Goal: Communication & Community: Answer question/provide support

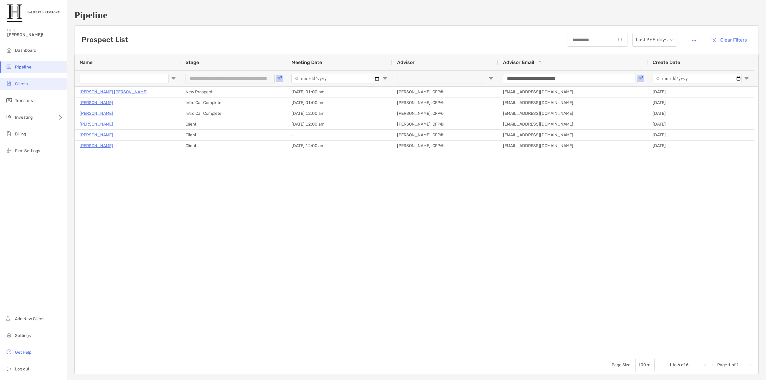
click at [47, 86] on li "Clients" at bounding box center [33, 84] width 67 height 12
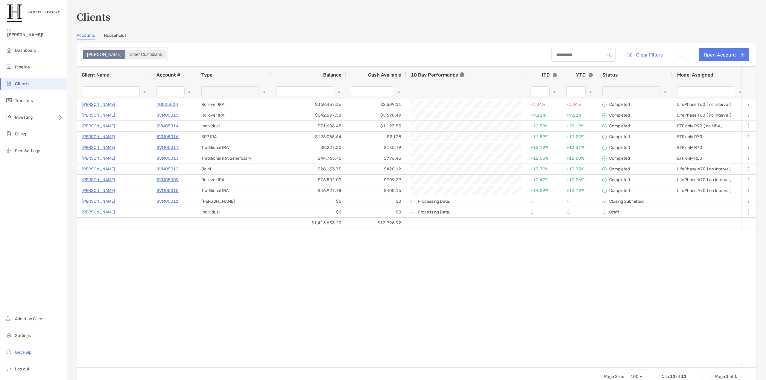
click at [126, 51] on div "Other Custodians" at bounding box center [145, 54] width 39 height 8
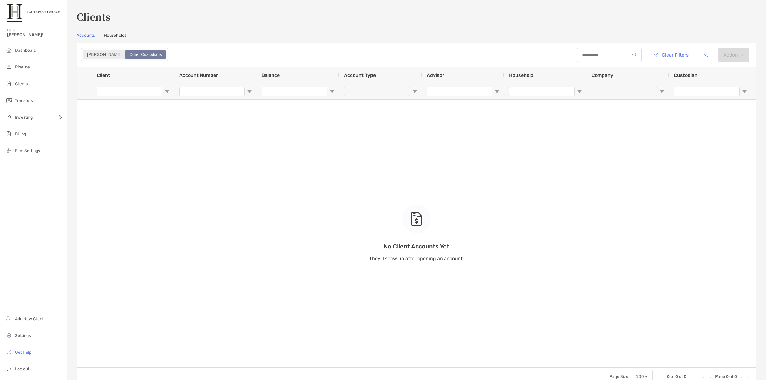
click at [89, 57] on div "[PERSON_NAME]" at bounding box center [104, 54] width 41 height 8
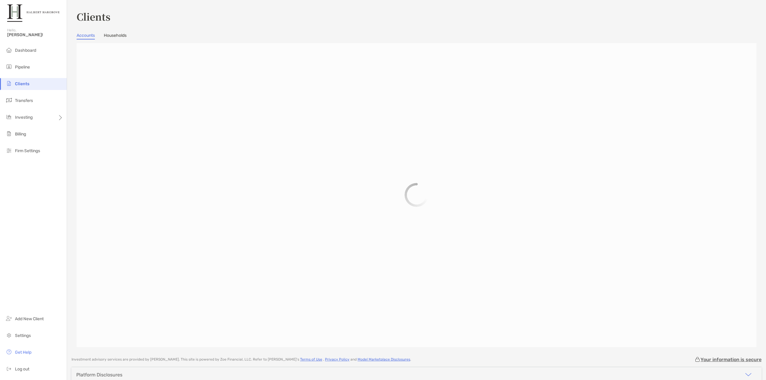
click at [112, 38] on link "Households" at bounding box center [115, 36] width 23 height 7
click at [83, 37] on link "Accounts" at bounding box center [86, 36] width 18 height 7
click at [40, 65] on li "Pipeline" at bounding box center [33, 67] width 67 height 12
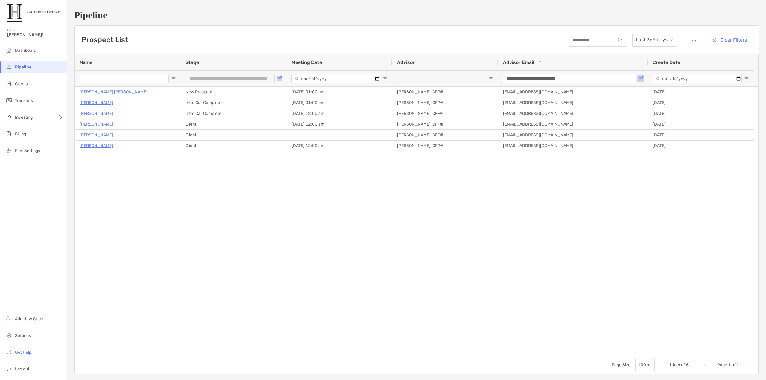
click at [279, 77] on span "Open Filter Menu" at bounding box center [279, 78] width 5 height 5
click at [252, 168] on div "Veda Govinda Gowda New Prospect 10/14/2025 - 01:00 pm Tony Delane, CFP® tdelane…" at bounding box center [416, 221] width 683 height 269
click at [37, 82] on li "Clients" at bounding box center [33, 84] width 67 height 12
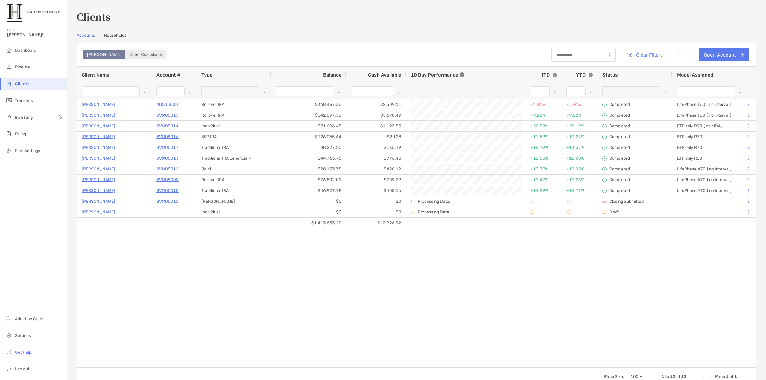
click at [128, 57] on div "Other Custodians" at bounding box center [145, 54] width 39 height 8
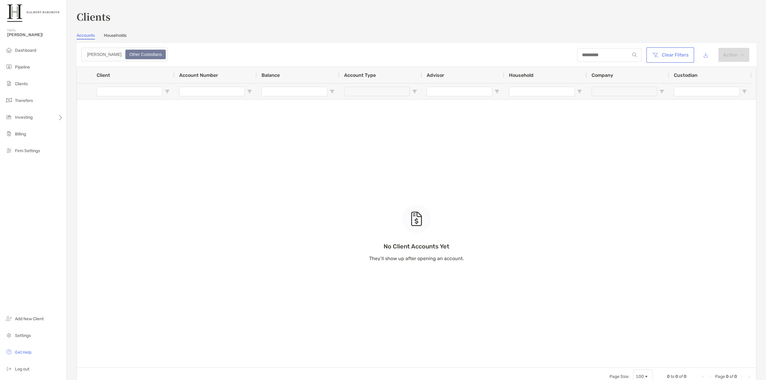
click at [665, 52] on button "Clear Filters" at bounding box center [669, 54] width 45 height 13
click at [91, 54] on div "[PERSON_NAME]" at bounding box center [104, 54] width 41 height 8
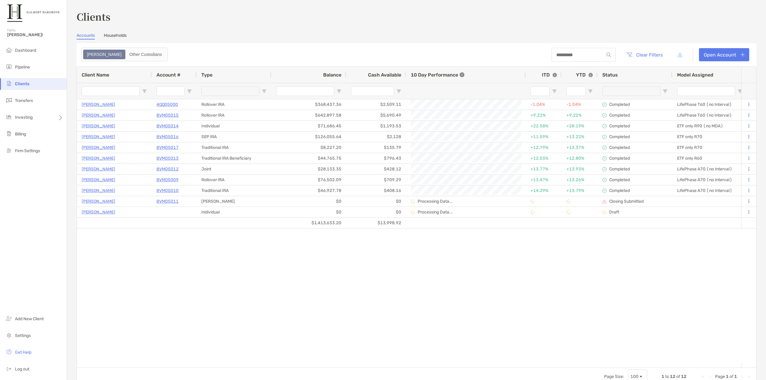
click at [122, 36] on link "Households" at bounding box center [115, 36] width 23 height 7
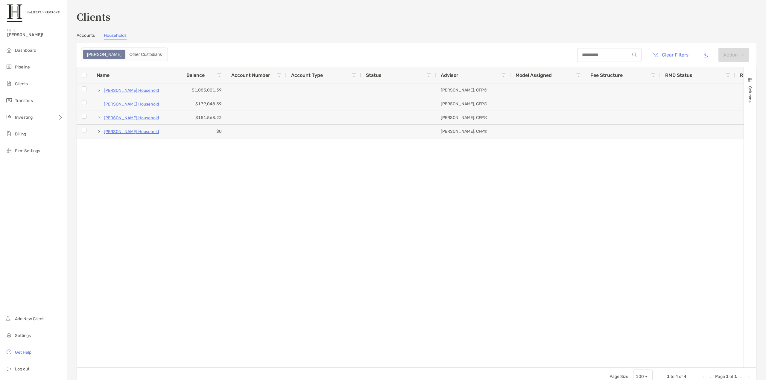
click at [89, 34] on link "Accounts" at bounding box center [86, 36] width 18 height 7
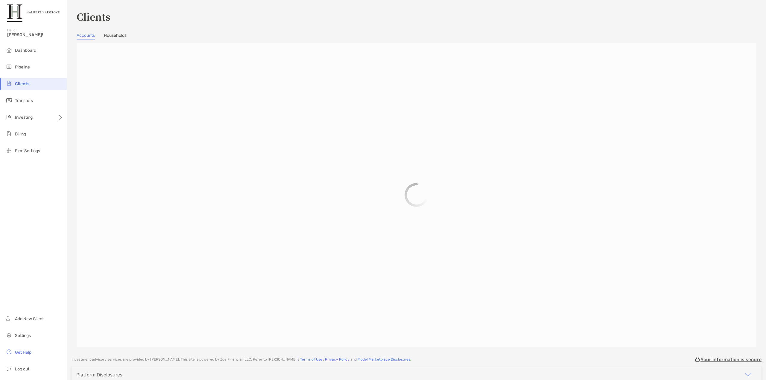
click at [109, 35] on link "Households" at bounding box center [115, 36] width 23 height 7
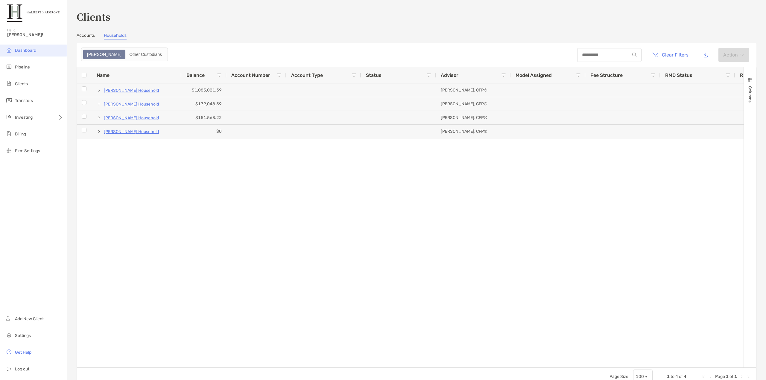
click at [31, 53] on li "Dashboard" at bounding box center [33, 51] width 67 height 12
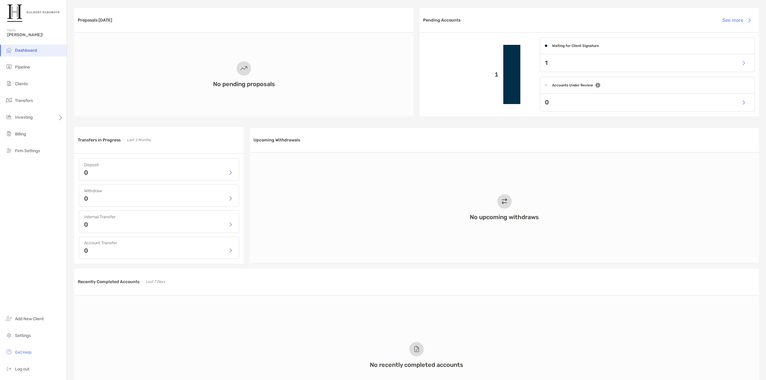
scroll to position [7, 0]
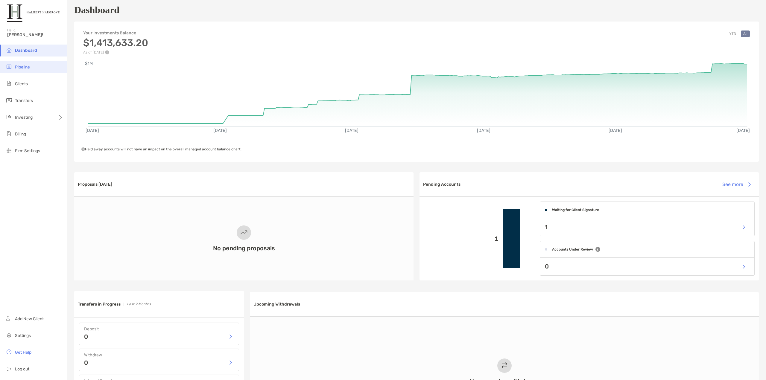
click at [44, 70] on li "Pipeline" at bounding box center [33, 67] width 67 height 12
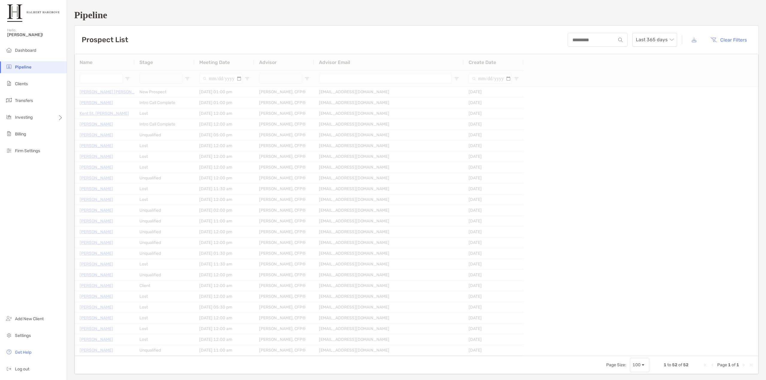
type input "**********"
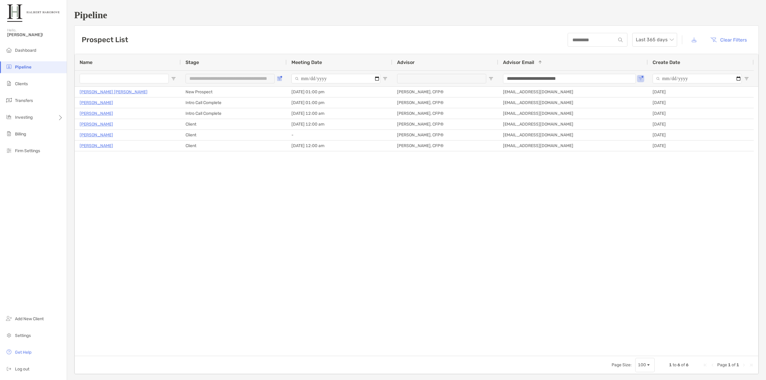
click at [281, 78] on button "Open Filter Menu" at bounding box center [279, 78] width 5 height 5
click at [239, 173] on div "Veda Govinda Gowda New Prospect 10/14/2025 - 01:00 pm Tony Delane, CFP® tdelane…" at bounding box center [416, 221] width 683 height 269
click at [639, 78] on span "Open Filter Menu" at bounding box center [640, 78] width 5 height 5
click at [656, 47] on div "Prospect List Last 365 days Clear Filters" at bounding box center [416, 40] width 684 height 28
click at [656, 45] on span "Last 365 days" at bounding box center [654, 39] width 38 height 13
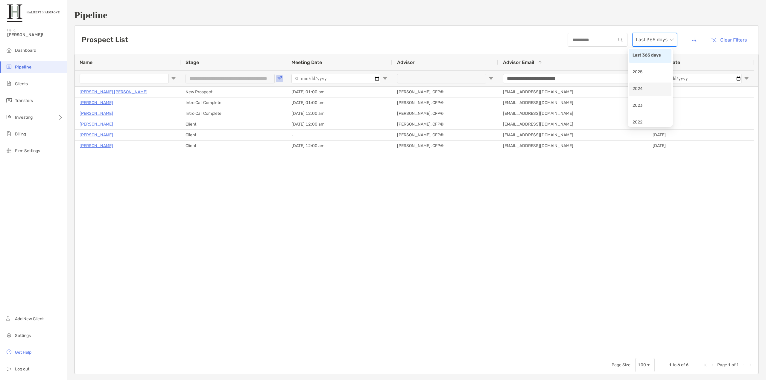
click at [645, 74] on div "2025" at bounding box center [649, 72] width 35 height 7
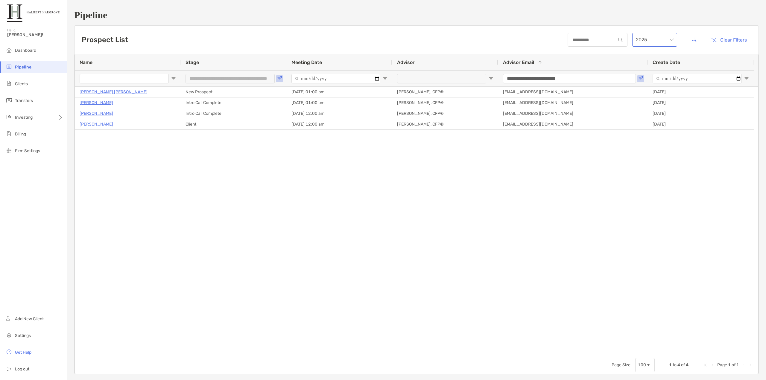
click at [654, 42] on span "2025" at bounding box center [654, 39] width 38 height 13
click at [640, 92] on div "2024" at bounding box center [649, 89] width 35 height 7
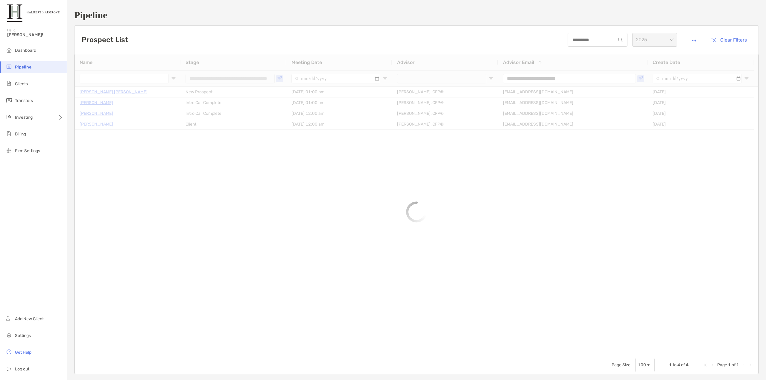
type input "**********"
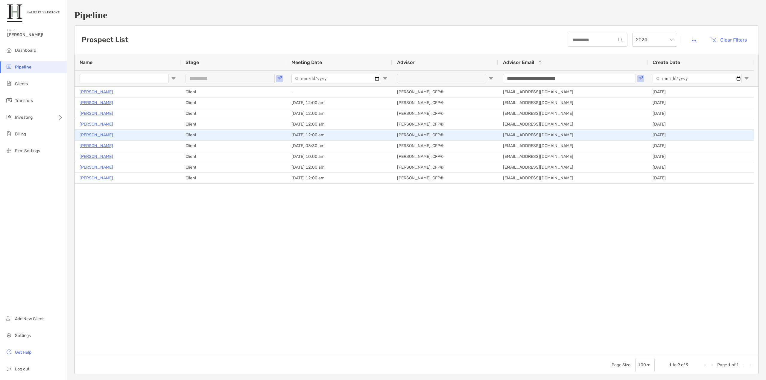
click at [90, 133] on p "[PERSON_NAME]" at bounding box center [96, 134] width 33 height 7
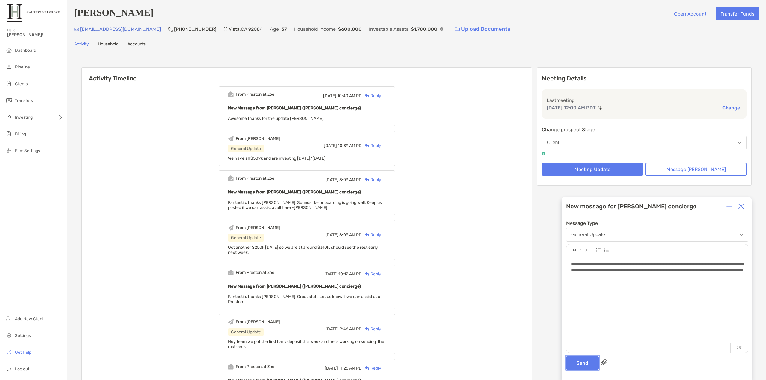
click at [582, 362] on button "Send" at bounding box center [582, 362] width 33 height 13
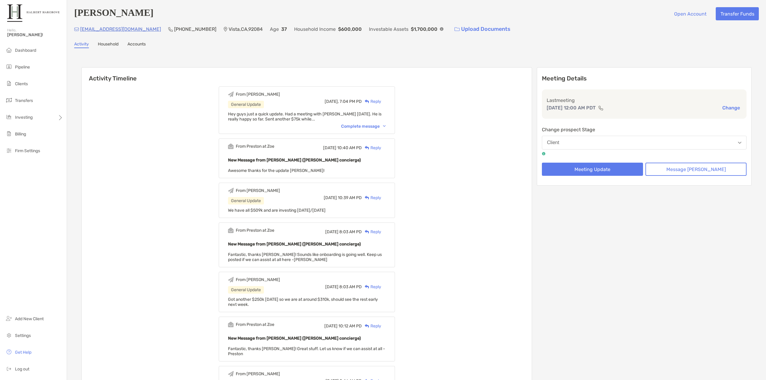
click at [368, 123] on div "From [PERSON_NAME] General Update [DATE], 7:04 PM PD Reply Hey guys just a quic…" at bounding box center [307, 110] width 176 height 48
click at [370, 128] on div "Complete message" at bounding box center [363, 126] width 45 height 5
